Goal: Subscribe to service/newsletter

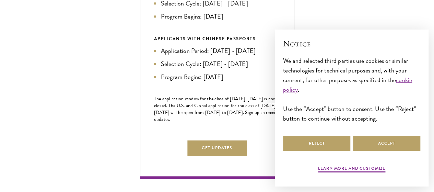
scroll to position [336, 0]
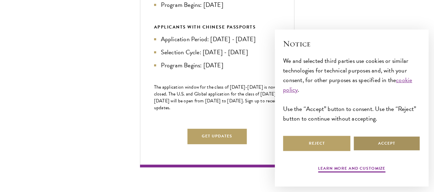
click at [382, 139] on button "Accept" at bounding box center [386, 143] width 67 height 15
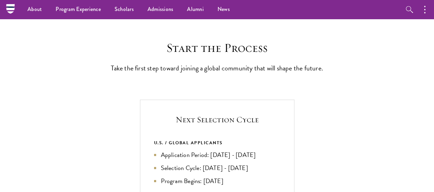
scroll to position [157, 0]
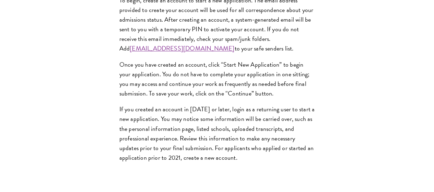
scroll to position [592, 0]
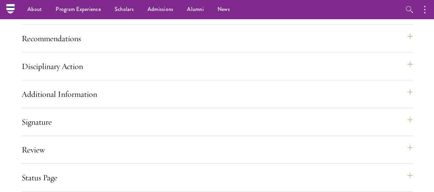
scroll to position [945, 0]
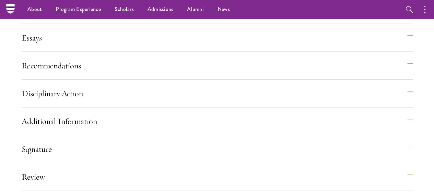
scroll to position [919, 0]
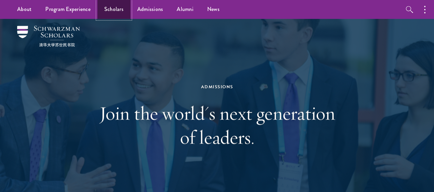
click at [117, 12] on link "Scholars" at bounding box center [114, 9] width 33 height 19
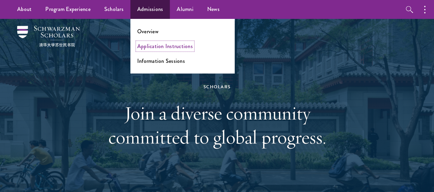
click at [165, 47] on link "Application Instructions" at bounding box center [165, 46] width 56 height 8
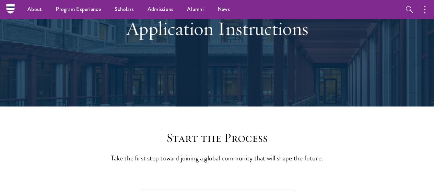
scroll to position [65, 0]
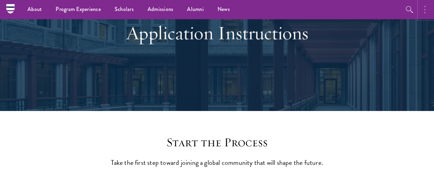
click at [424, 12] on button "button" at bounding box center [426, 9] width 15 height 19
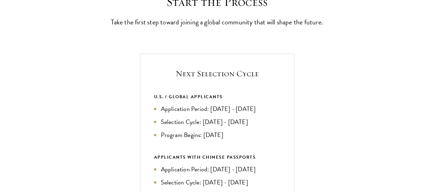
scroll to position [206, 0]
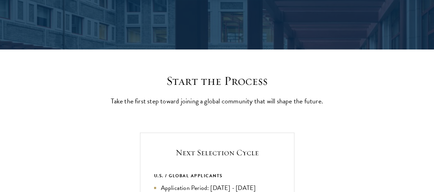
scroll to position [127, 0]
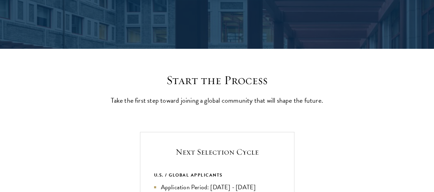
click at [165, 106] on p "Take the first step toward joining a global community that will shape the futur…" at bounding box center [217, 100] width 213 height 12
click at [214, 104] on p "Take the first step toward joining a global community that will shape the futur…" at bounding box center [217, 100] width 213 height 12
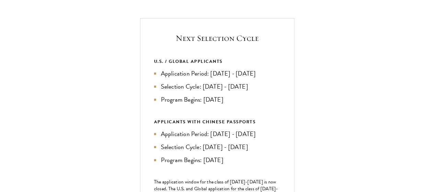
scroll to position [241, 0]
click at [281, 44] on h5 "Next Selection Cycle" at bounding box center [217, 38] width 126 height 12
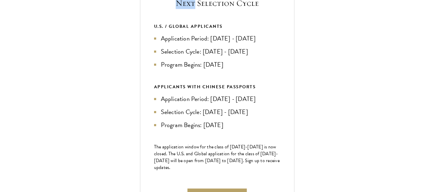
scroll to position [276, 0]
click at [281, 43] on li "Application Period: [DATE] - [DATE]" at bounding box center [217, 38] width 126 height 10
click at [281, 69] on ul "Application Period: Apr 2026 - Sep 2026 Selection Cycle: Oct - Nov 2026 Program…" at bounding box center [217, 51] width 126 height 36
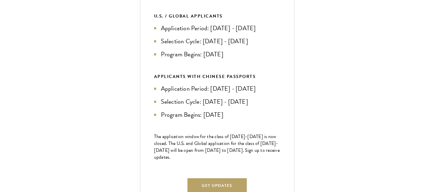
scroll to position [286, 0]
click at [281, 46] on li "Selection Cycle: [DATE] - [DATE]" at bounding box center [217, 41] width 126 height 10
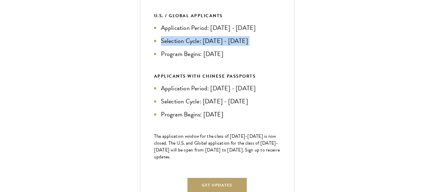
click at [281, 46] on li "Selection Cycle: [DATE] - [DATE]" at bounding box center [217, 41] width 126 height 10
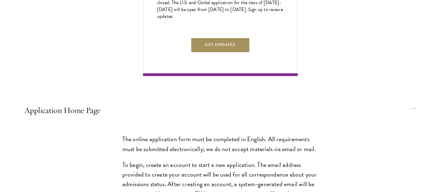
scroll to position [428, 0]
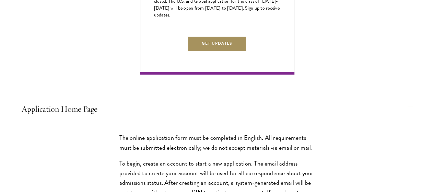
click at [247, 51] on button "Get Updates" at bounding box center [217, 43] width 60 height 15
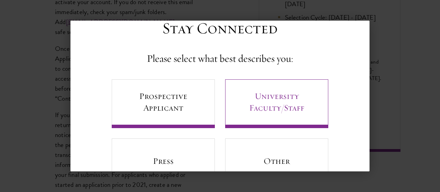
scroll to position [22, 0]
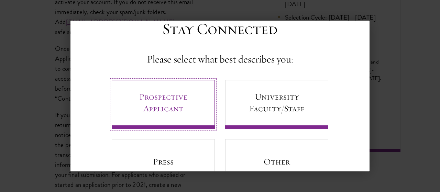
click at [172, 101] on link "Prospective Applicant" at bounding box center [163, 104] width 103 height 49
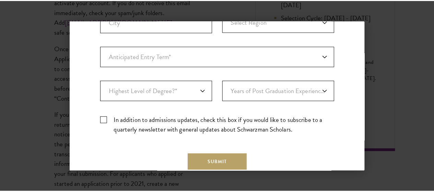
scroll to position [0, 0]
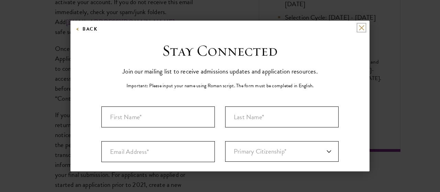
click at [358, 28] on button at bounding box center [361, 28] width 6 height 6
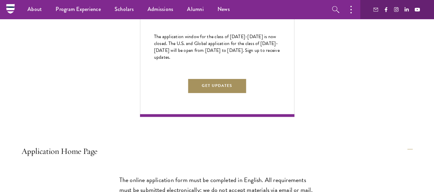
scroll to position [386, 0]
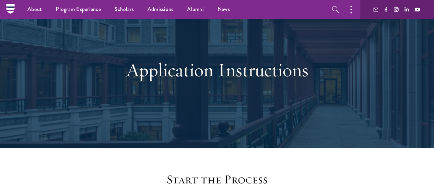
scroll to position [0, 0]
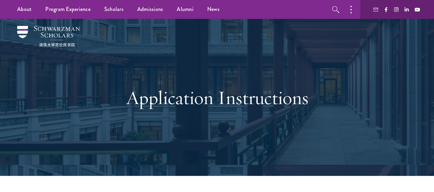
click at [154, 86] on h1 "Application Instructions" at bounding box center [217, 98] width 237 height 24
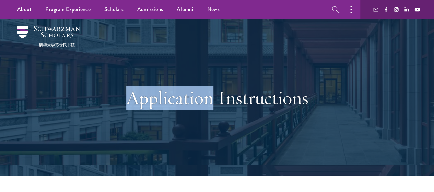
click at [154, 86] on h1 "Application Instructions" at bounding box center [217, 98] width 237 height 24
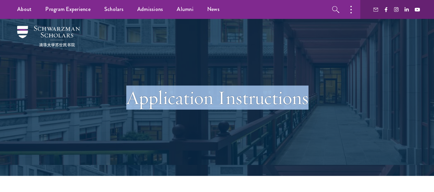
click at [154, 86] on h1 "Application Instructions" at bounding box center [217, 98] width 237 height 24
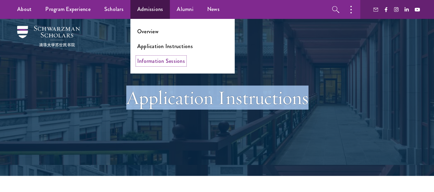
click at [159, 61] on link "Information Sessions" at bounding box center [161, 61] width 48 height 8
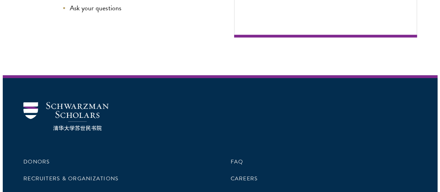
scroll to position [358, 0]
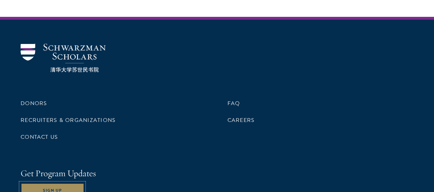
click at [84, 183] on button "Sign Up" at bounding box center [53, 190] width 64 height 15
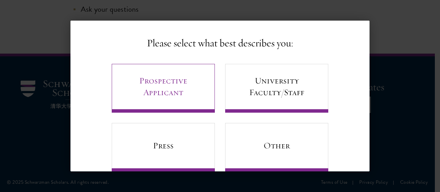
scroll to position [53, 0]
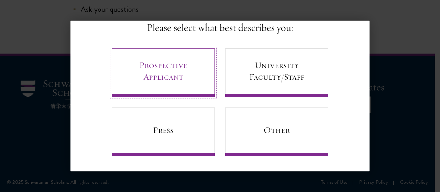
click at [175, 85] on link "Prospective Applicant" at bounding box center [163, 72] width 103 height 49
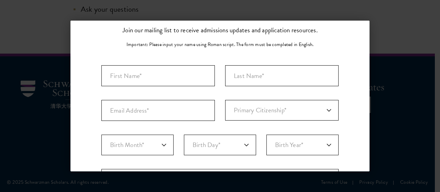
scroll to position [41, 0]
click at [172, 69] on input "First Name*" at bounding box center [157, 76] width 113 height 21
type input "Natnael"
type input "Abera"
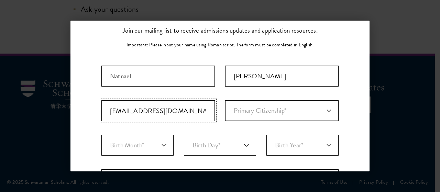
type input "natnaelabera6284@gmail.com"
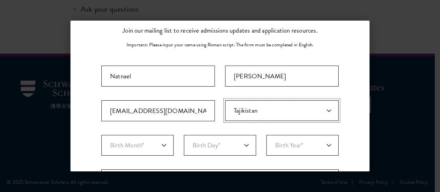
click at [266, 115] on select "Primary Citizenship* Afghanistan Aland Islands Albania Algeria Andorra Angola A…" at bounding box center [281, 110] width 113 height 21
select select "ET"
click at [225, 100] on select "Primary Citizenship* Afghanistan Aland Islands Albania Algeria Andorra Angola A…" at bounding box center [281, 110] width 113 height 21
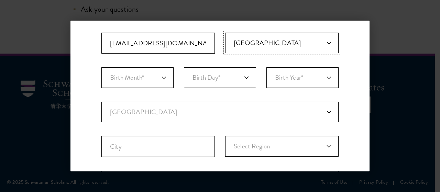
scroll to position [112, 0]
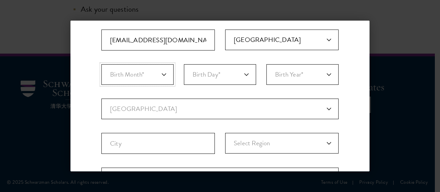
click at [157, 78] on select "Birth Month* January February March April May June July August September Octobe…" at bounding box center [137, 74] width 72 height 21
select select "07"
click at [101, 64] on select "Birth Month* January February March April May June July August September Octobe…" at bounding box center [137, 74] width 72 height 21
click at [196, 79] on select "Birth Day* 1 2 3 4 5 6 7 8 9 10 11 12 13 14 15 16 17 18 19 20 21 22 23 24 25 26…" at bounding box center [220, 74] width 72 height 21
select select "10"
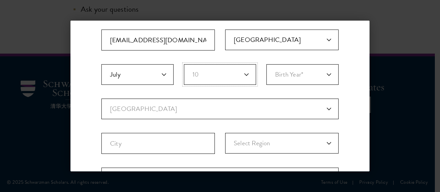
click at [184, 64] on select "Birth Day* 1 2 3 4 5 6 7 8 9 10 11 12 13 14 15 16 17 18 19 20 21 22 23 24 25 26…" at bounding box center [220, 74] width 72 height 21
click at [280, 71] on select "Birth Year* 2025 2024 2023 2022 2021 2020 2019 2018 2017 2016 2015 2014 2013 20…" at bounding box center [302, 74] width 72 height 21
select select "2001"
click at [266, 64] on select "Birth Year* 2025 2024 2023 2022 2021 2020 2019 2018 2017 2016 2015 2014 2013 20…" at bounding box center [302, 74] width 72 height 21
click at [159, 107] on select "Current Country Afghanistan Aland Islands Albania Algeria Andorra Angola Anguil…" at bounding box center [219, 109] width 237 height 21
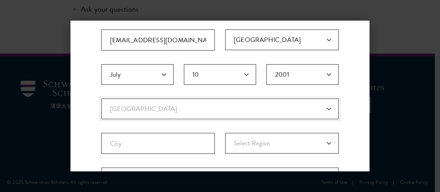
select select "ET"
click at [101, 99] on select "Current Country Afghanistan Aland Islands Albania Algeria Andorra Angola Anguil…" at bounding box center [219, 109] width 237 height 21
select select
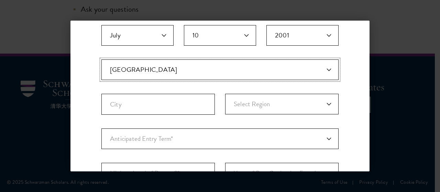
scroll to position [151, 0]
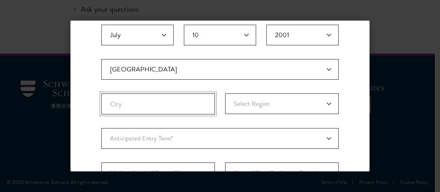
click at [144, 109] on input "City" at bounding box center [157, 103] width 113 height 21
type input "Addis Ababa"
click at [240, 109] on select "Select Region Addis Ababa Afar Amhara Benishangul-Gumuz Dire Dawa Gambela Harar…" at bounding box center [281, 103] width 113 height 21
select select "Addis Ababa"
click at [225, 93] on select "Select Region Addis Ababa Afar Amhara Benishangul-Gumuz Dire Dawa Gambela Harar…" at bounding box center [281, 103] width 113 height 21
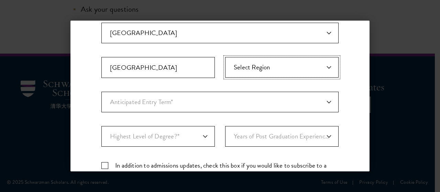
scroll to position [188, 0]
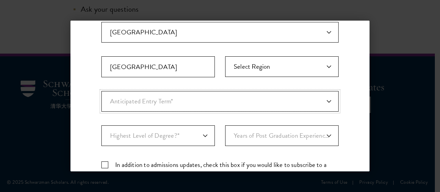
click at [152, 104] on select "Anticipated Entry Term* August 2026 (Application opens April 2025) Just Explori…" at bounding box center [219, 101] width 237 height 21
select select "e64b8ab3-eabb-4867-96d5-7e6b4840665f"
click at [101, 91] on select "Anticipated Entry Term* August 2026 (Application opens April 2025) Just Explori…" at bounding box center [219, 101] width 237 height 21
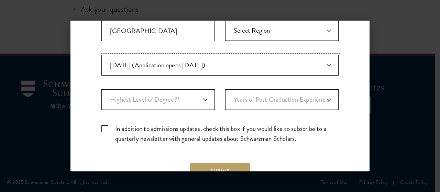
scroll to position [225, 0]
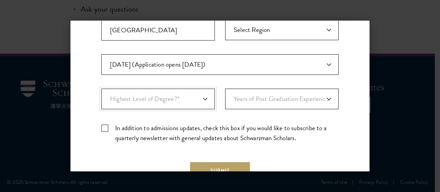
click at [166, 97] on select "Highest Level of Degree?* PHD Bachelor's Master's Current Undergraduate Student" at bounding box center [157, 99] width 113 height 21
select select "baef124f-e103-44b1-8ca6-5d0669438e44"
click at [101, 89] on select "Highest Level of Degree?* PHD Bachelor's Master's Current Undergraduate Student" at bounding box center [157, 99] width 113 height 21
click at [269, 89] on select "Years of Post Graduation Experience?* 1 2 3 4 5 6 7 8 9 10" at bounding box center [281, 99] width 113 height 21
click at [303, 107] on div "Important: The form must be completed in English. Natnael Abera natnaelabera628…" at bounding box center [219, 15] width 237 height 267
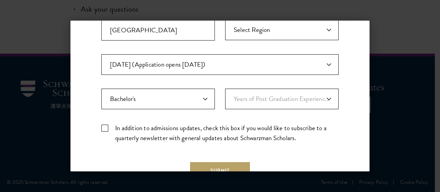
scroll to position [273, 0]
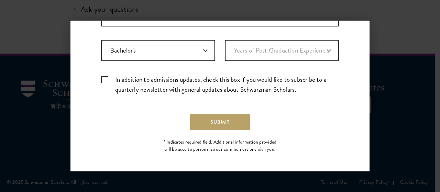
click at [101, 77] on label "In addition to admissions updates, check this box if you would like to subscrib…" at bounding box center [219, 85] width 237 height 20
click at [101, 77] on input "In addition to admissions updates, check this box if you would like to subscrib…" at bounding box center [219, 77] width 237 height 4
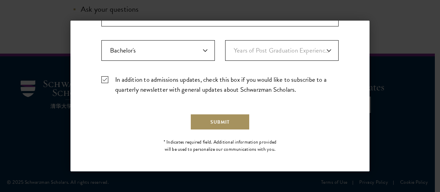
click at [219, 122] on button "Submit" at bounding box center [220, 122] width 60 height 16
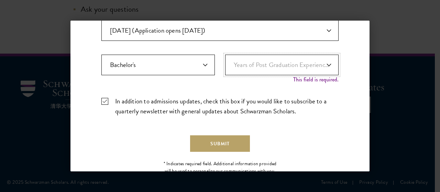
scroll to position [262, 0]
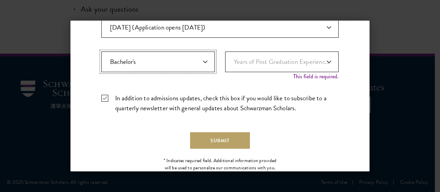
click at [178, 57] on select "Highest Level of Degree?* PHD Bachelor's Master's Current Undergraduate Student" at bounding box center [157, 62] width 113 height 21
click at [101, 52] on select "Highest Level of Degree?* PHD Bachelor's Master's Current Undergraduate Student" at bounding box center [157, 62] width 113 height 21
click at [244, 65] on select "Years of Post Graduation Experience?* 1 2 3 4 5 6 7 8 9 10" at bounding box center [281, 62] width 113 height 21
click at [225, 52] on select "Years of Post Graduation Experience?* 1 2 3 4 5 6 7 8 9 10" at bounding box center [281, 62] width 113 height 21
click at [244, 55] on select "Years of Post Graduation Experience?* 1 2 3 4 5 6 7 8 9 10" at bounding box center [281, 62] width 113 height 21
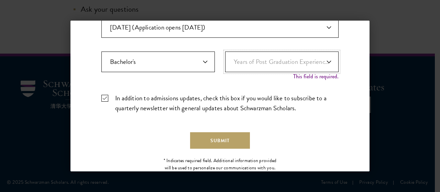
click at [225, 52] on select "Years of Post Graduation Experience?* 1 2 3 4 5 6 7 8 9 10" at bounding box center [281, 62] width 113 height 21
click at [217, 144] on button "Submit" at bounding box center [220, 140] width 60 height 16
click at [254, 60] on select "Years of Post Graduation Experience?* 1 2 3 4 5 6 7 8 9 10" at bounding box center [281, 62] width 113 height 21
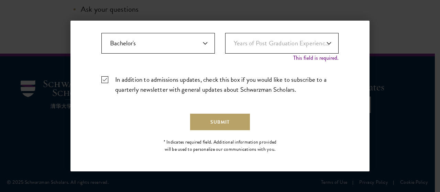
click at [253, 91] on label "In addition to admissions updates, check this box if you would like to subscrib…" at bounding box center [219, 85] width 237 height 20
click at [253, 79] on input "In addition to admissions updates, check this box if you would like to subscrib…" at bounding box center [219, 77] width 237 height 4
checkbox input "false"
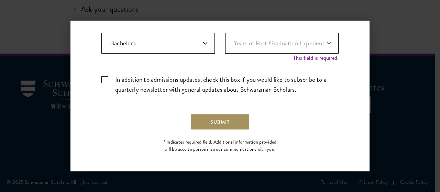
click at [230, 118] on button "Submit" at bounding box center [220, 122] width 60 height 16
click at [215, 119] on button "Submit" at bounding box center [220, 122] width 60 height 16
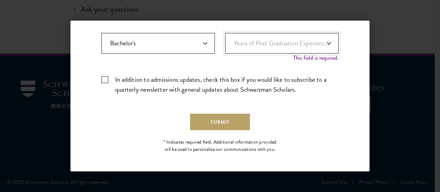
click at [260, 39] on select "Years of Post Graduation Experience?* 1 2 3 4 5 6 7 8 9 10" at bounding box center [281, 43] width 113 height 21
click at [225, 39] on select "Years of Post Graduation Experience?* 1 2 3 4 5 6 7 8 9 10" at bounding box center [281, 43] width 113 height 21
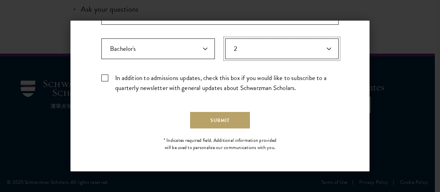
scroll to position [273, 0]
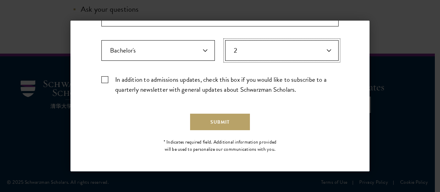
click at [249, 52] on select "Years of Post Graduation Experience?* 1 2 3 4 5 6 7 8 9 10" at bounding box center [281, 50] width 113 height 21
select select "4"
click at [225, 40] on select "Years of Post Graduation Experience?* 1 2 3 4 5 6 7 8 9 10" at bounding box center [281, 50] width 113 height 21
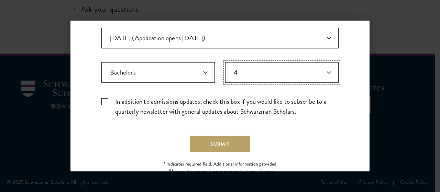
scroll to position [253, 0]
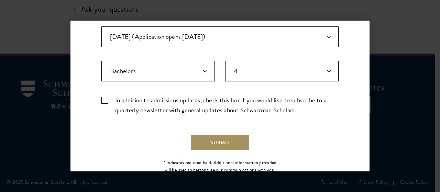
click at [216, 139] on button "Submit" at bounding box center [220, 142] width 60 height 16
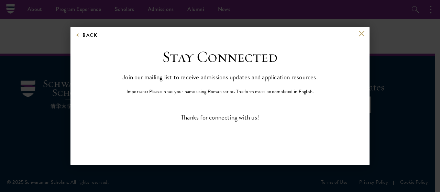
scroll to position [0, 0]
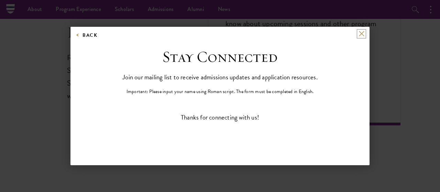
click at [359, 32] on button at bounding box center [361, 34] width 6 height 6
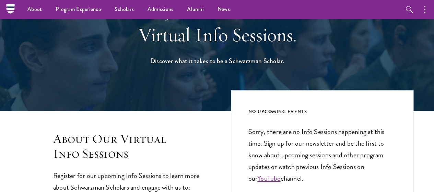
scroll to position [51, 0]
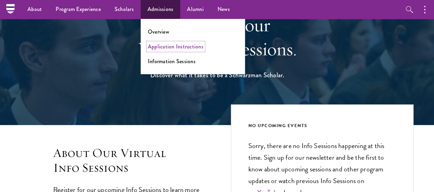
click at [169, 45] on link "Application Instructions" at bounding box center [176, 47] width 56 height 8
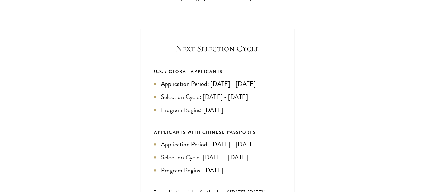
scroll to position [232, 0]
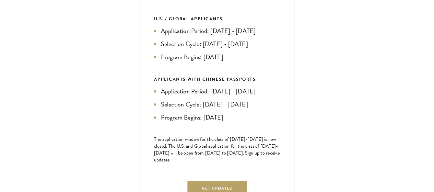
scroll to position [286, 0]
